Goal: Find specific page/section: Find specific page/section

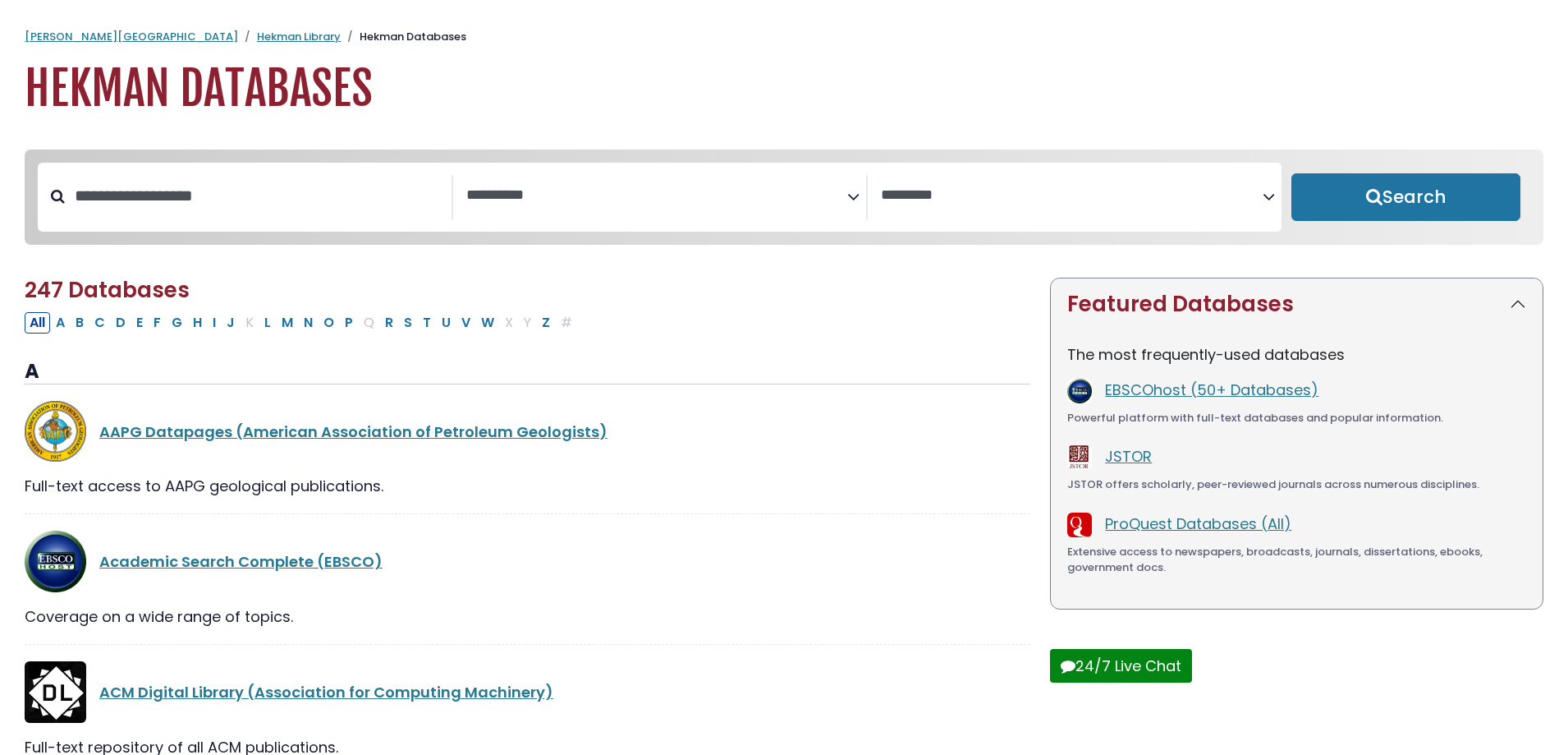
select select "Database Subject Filter"
select select "Database Vendors Filter"
click at [301, 182] on input "Search database by title or keyword" at bounding box center [258, 196] width 387 height 27
type input "*"
type input "****"
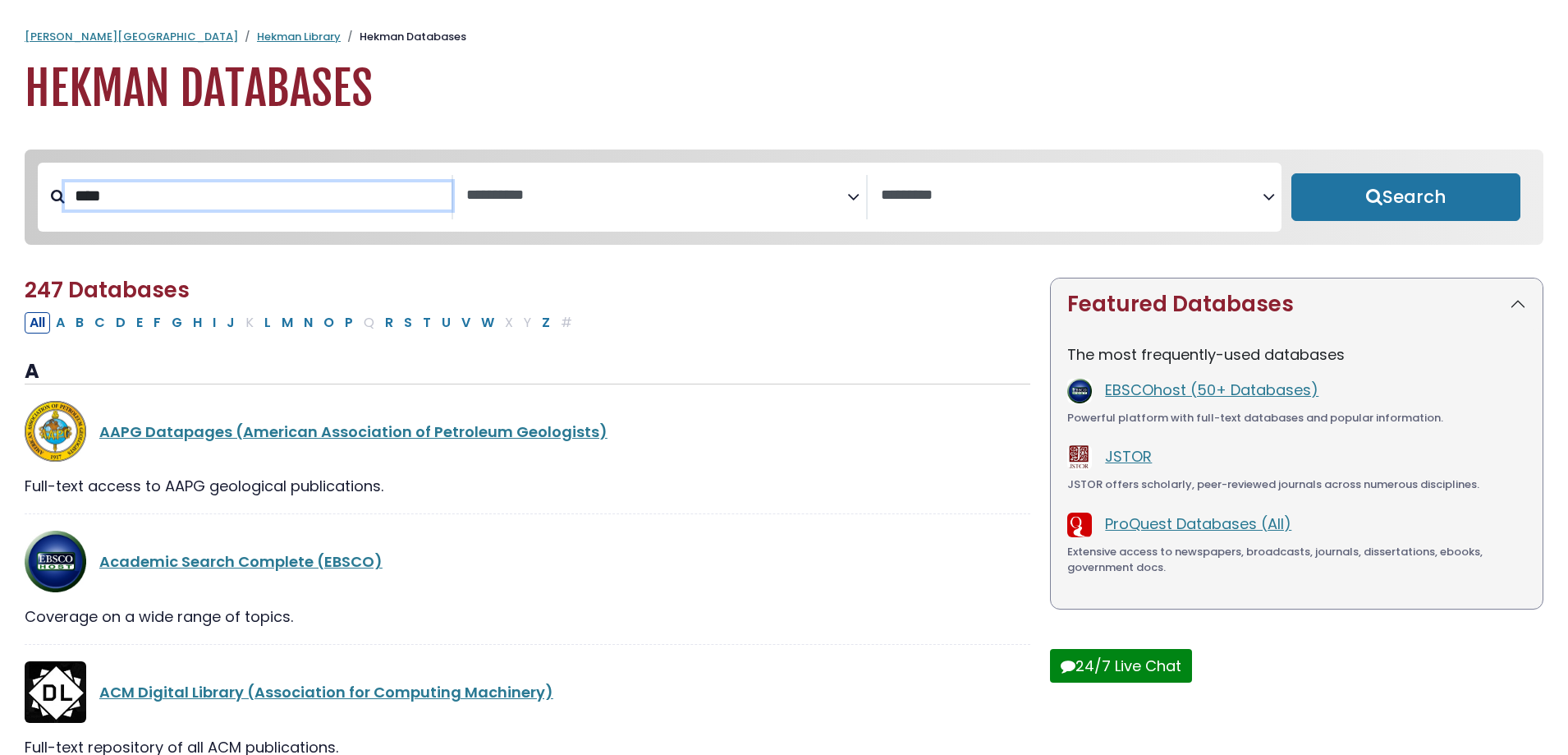
click at [1292, 173] on button "Search" at bounding box center [1406, 197] width 229 height 48
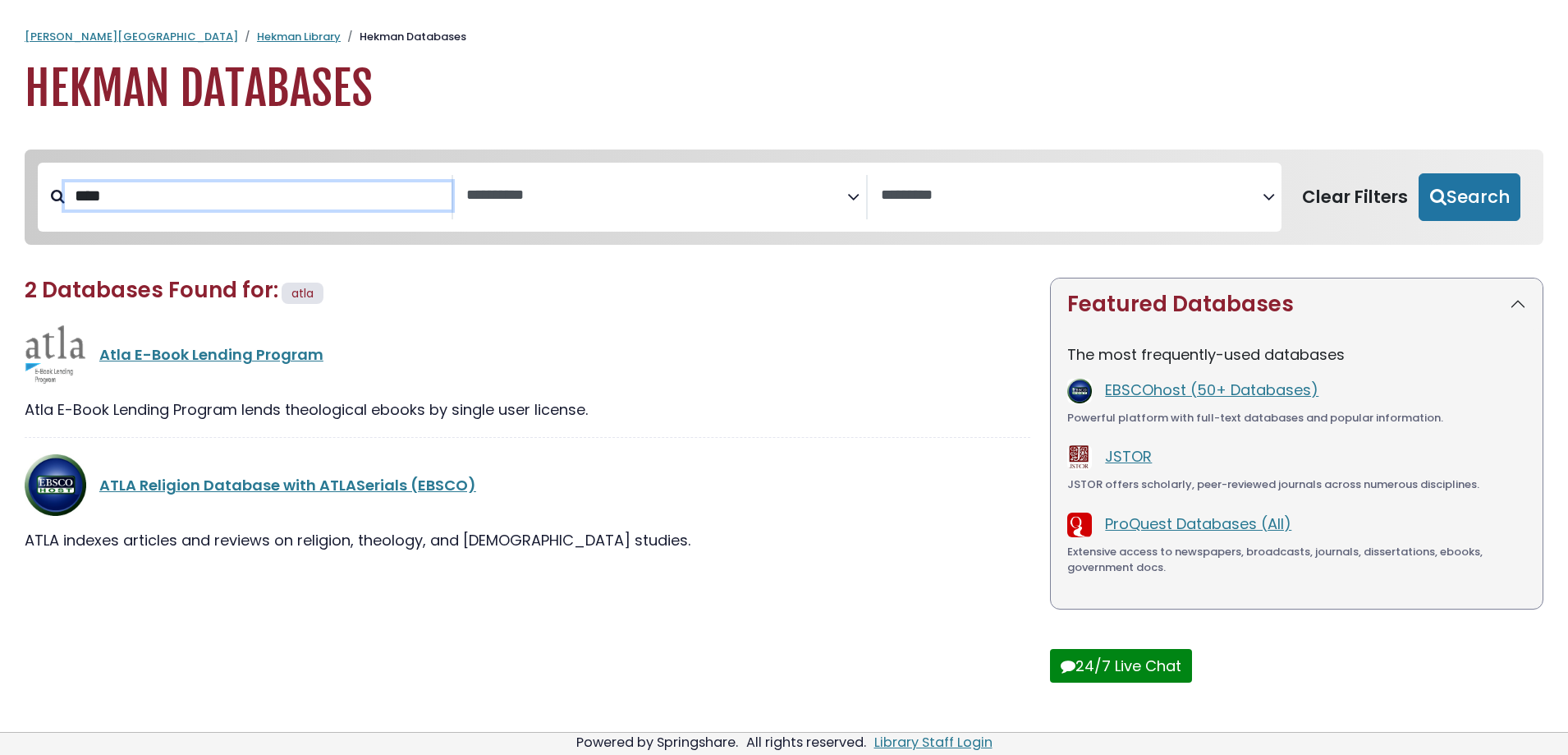
select select "Database Subject Filter"
select select "Database Vendors Filter"
click at [260, 484] on link "ATLA Religion Database with ATLASerials (EBSCO)" at bounding box center [288, 485] width 377 height 20
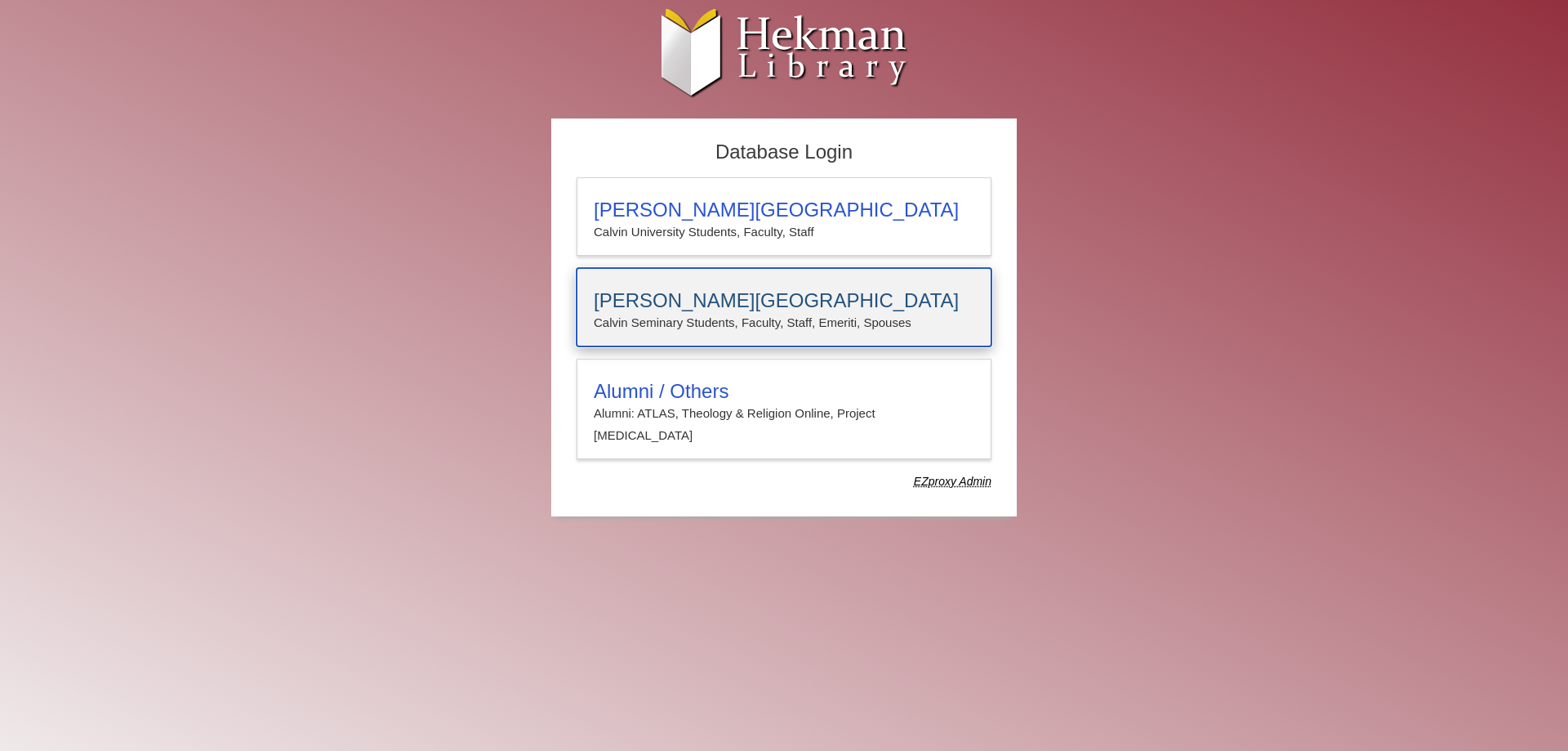
click at [595, 317] on p "Calvin Seminary Students, Faculty, Staff, Emeriti, Spouses" at bounding box center [784, 323] width 380 height 21
